Goal: Task Accomplishment & Management: Manage account settings

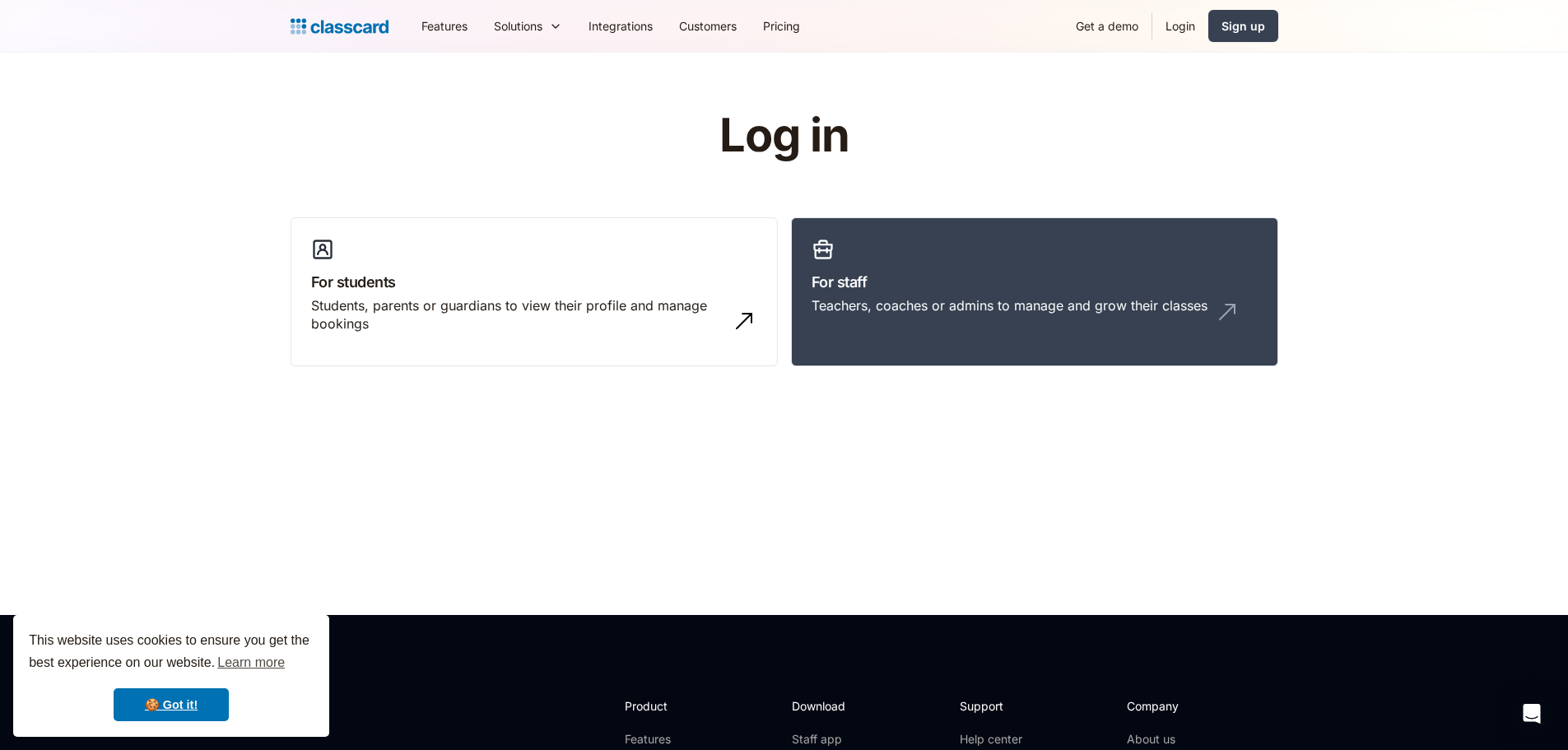
click at [1173, 24] on link "Login" at bounding box center [1180, 26] width 56 height 37
click at [1365, 219] on header "Log in For students Students, parents or guardians to view their profile and ma…" at bounding box center [784, 334] width 1568 height 562
click at [1181, 26] on link "Login" at bounding box center [1180, 26] width 56 height 37
click at [696, 508] on header "Log in For students Students, parents or guardians to view their profile and ma…" at bounding box center [784, 334] width 1568 height 562
drag, startPoint x: 1132, startPoint y: 520, endPoint x: 1139, endPoint y: 489, distance: 31.8
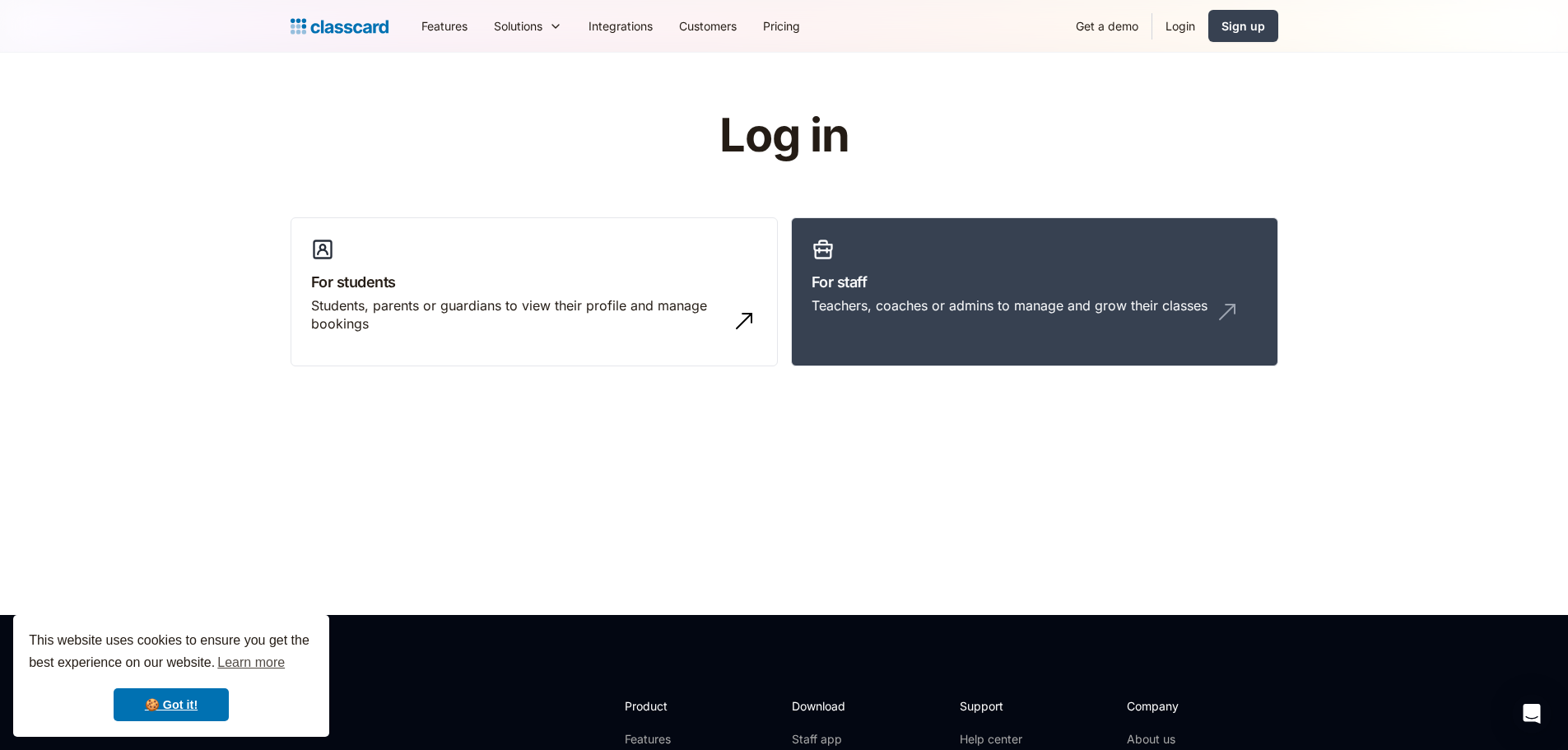
click at [1132, 520] on header "Log in For students Students, parents or guardians to view their profile and ma…" at bounding box center [784, 334] width 1568 height 562
click at [1187, 29] on link "Login" at bounding box center [1180, 26] width 56 height 37
click at [1249, 31] on div "Sign up" at bounding box center [1244, 26] width 44 height 18
